Goal: Task Accomplishment & Management: Use online tool/utility

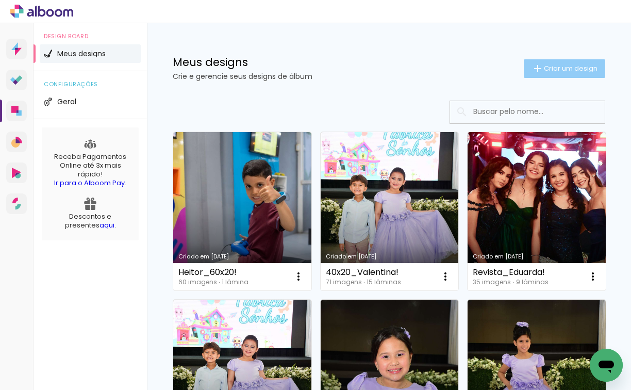
click at [494, 70] on span "Criar um design" at bounding box center [571, 68] width 54 height 7
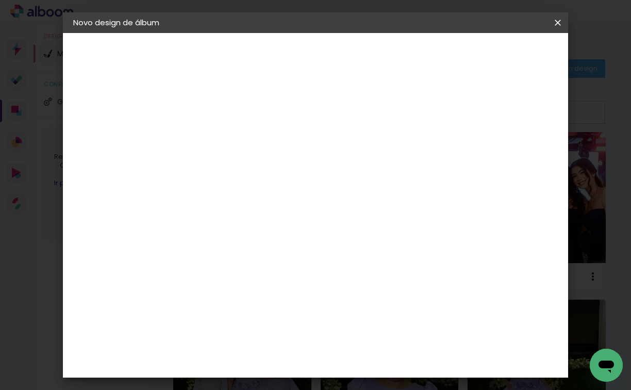
click at [242, 140] on input at bounding box center [242, 138] width 0 height 16
type input "BAT_FERNANDINHO"
type paper-input "BAT_FERNANDINHO"
click at [0, 0] on slot "Avançar" at bounding box center [0, 0] width 0 height 0
click at [0, 0] on slot "Tamanho Livre" at bounding box center [0, 0] width 0 height 0
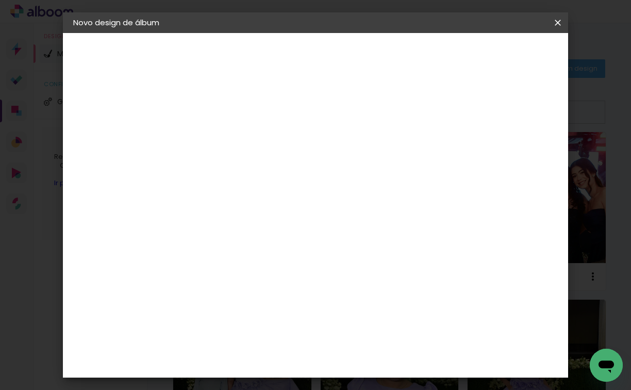
click at [0, 0] on slot "Avançar" at bounding box center [0, 0] width 0 height 0
type input "4"
type paper-input "4"
click at [494, 160] on input "4" at bounding box center [508, 155] width 19 height 15
type input "3"
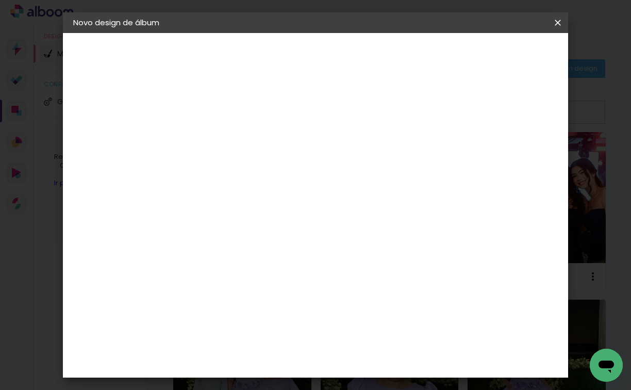
type paper-input "3"
click at [494, 160] on input "3" at bounding box center [508, 155] width 19 height 15
type input "2"
type paper-input "2"
click at [494, 160] on input "2" at bounding box center [509, 155] width 19 height 15
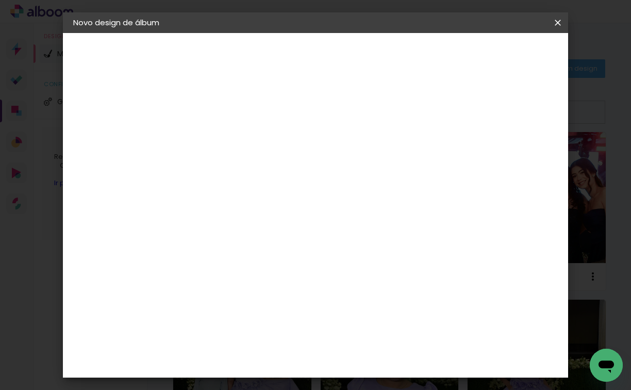
type input "1"
type paper-input "1"
click at [494, 159] on input "1" at bounding box center [509, 155] width 19 height 15
type input "0"
click at [494, 159] on input "0" at bounding box center [510, 155] width 19 height 15
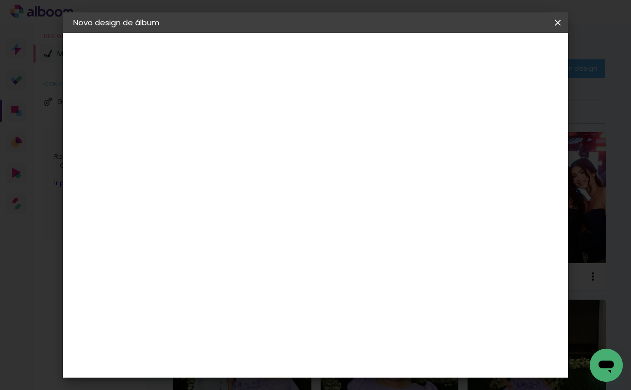
drag, startPoint x: 220, startPoint y: 252, endPoint x: 210, endPoint y: 252, distance: 10.3
click at [210, 252] on input "30" at bounding box center [209, 251] width 27 height 15
type input "20"
type paper-input "20"
click at [494, 58] on span "Iniciar design" at bounding box center [472, 58] width 42 height 14
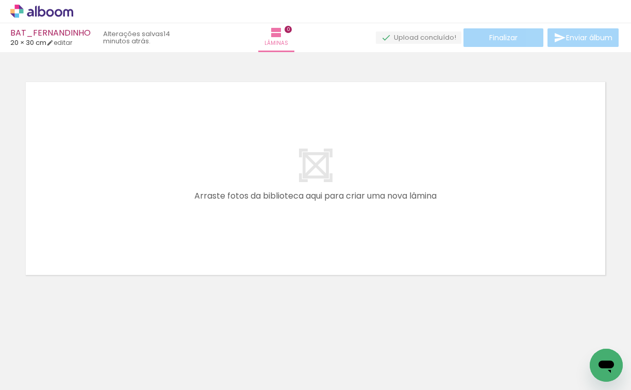
click at [54, 12] on icon at bounding box center [50, 13] width 8 height 8
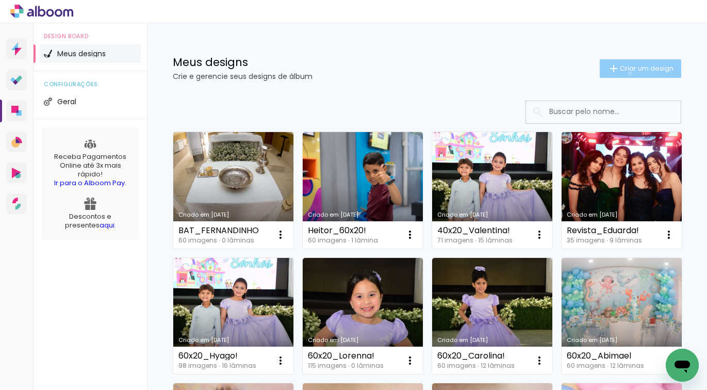
click at [620, 73] on paper-button "Criar um design" at bounding box center [640, 68] width 81 height 19
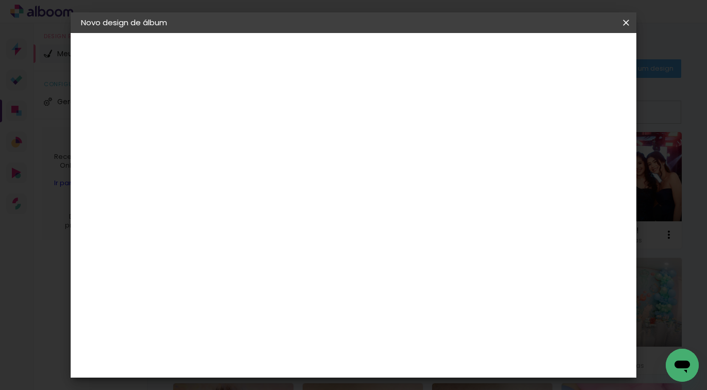
click at [250, 133] on input at bounding box center [250, 138] width 0 height 16
type input "EDUARDAVX"
type paper-input "EDUARDAVX"
click at [0, 0] on slot "Avançar" at bounding box center [0, 0] width 0 height 0
click at [443, 155] on paper-item "Tamanho Livre" at bounding box center [393, 156] width 99 height 23
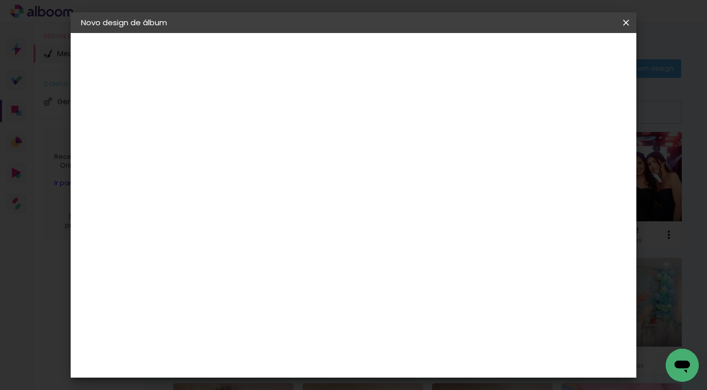
click at [0, 0] on slot "Avançar" at bounding box center [0, 0] width 0 height 0
drag, startPoint x: 230, startPoint y: 181, endPoint x: 213, endPoint y: 180, distance: 17.0
click at [213, 180] on div "30" at bounding box center [223, 180] width 39 height 15
type input "3"
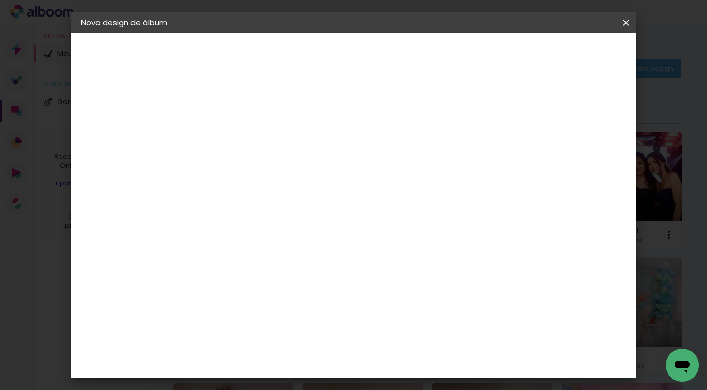
type input "25"
type paper-input "25"
type input "4"
type paper-input "4"
click at [580, 162] on input "4" at bounding box center [575, 155] width 19 height 15
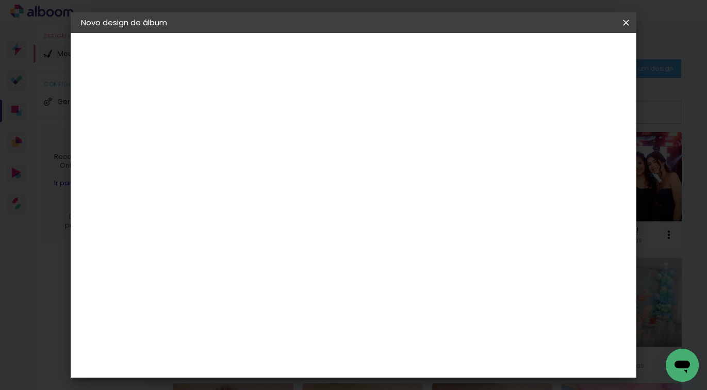
type input "3"
type paper-input "3"
click at [580, 162] on input "3" at bounding box center [576, 155] width 19 height 15
type input "2"
type paper-input "2"
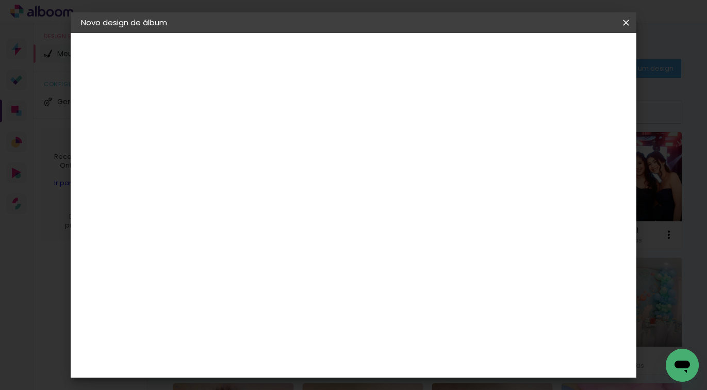
click at [583, 162] on input "2" at bounding box center [577, 155] width 19 height 15
type input "1"
type paper-input "1"
click at [583, 162] on input "1" at bounding box center [578, 155] width 19 height 15
type input "0"
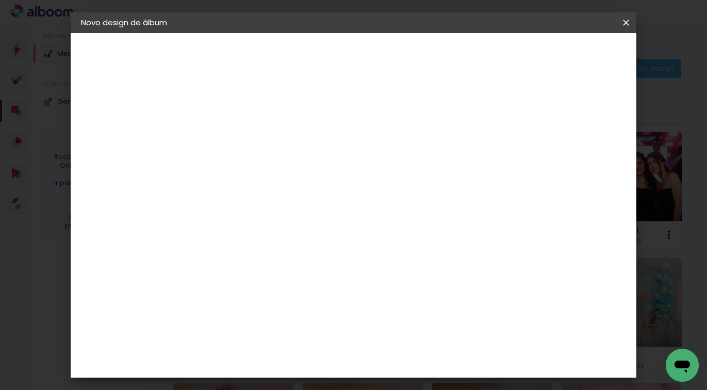
click at [585, 163] on input "0" at bounding box center [579, 155] width 19 height 15
click at [586, 164] on div at bounding box center [587, 163] width 34 height 1
click at [561, 58] on span "Iniciar design" at bounding box center [537, 54] width 47 height 7
